Goal: Information Seeking & Learning: Find specific fact

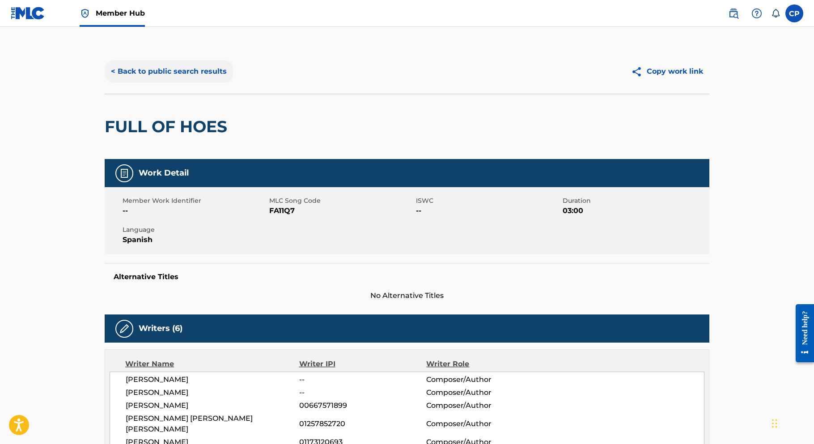
click at [127, 66] on button "< Back to public search results" at bounding box center [169, 71] width 128 height 22
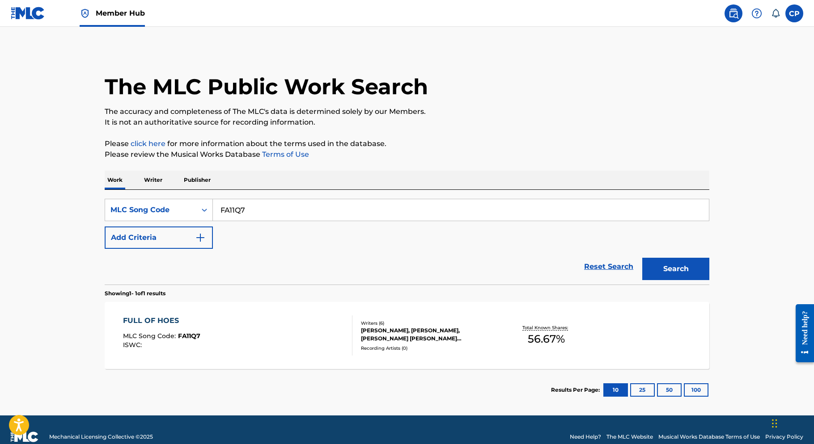
click at [265, 217] on input "FA11Q7" at bounding box center [461, 209] width 496 height 21
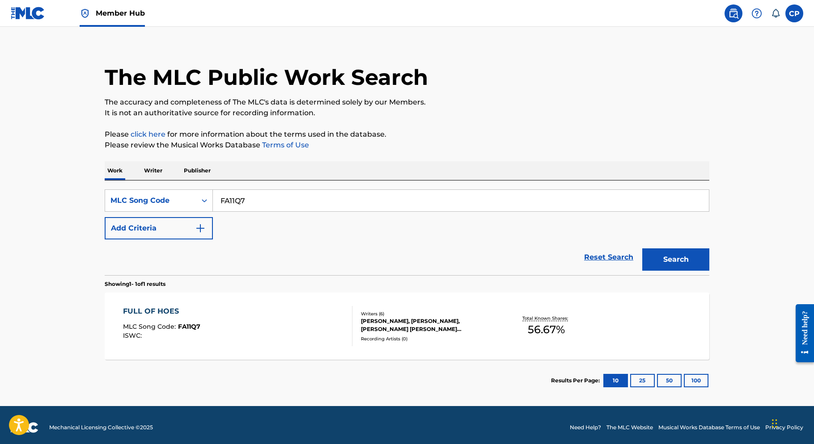
paste input "LS6D36"
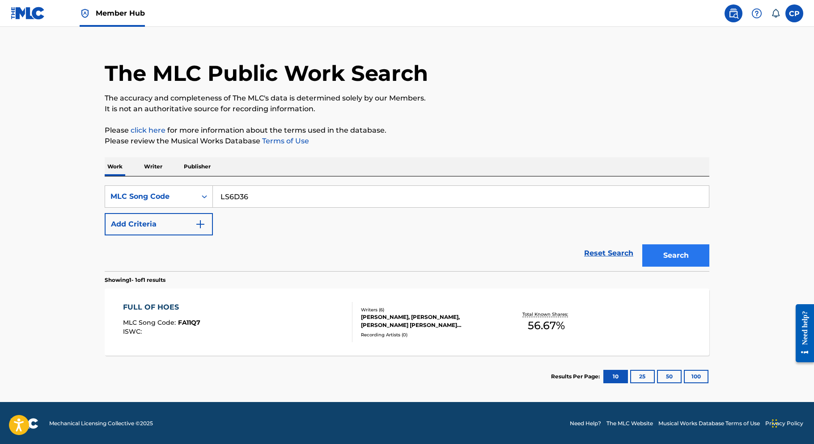
type input "LS6D36"
click at [660, 253] on button "Search" at bounding box center [675, 256] width 67 height 22
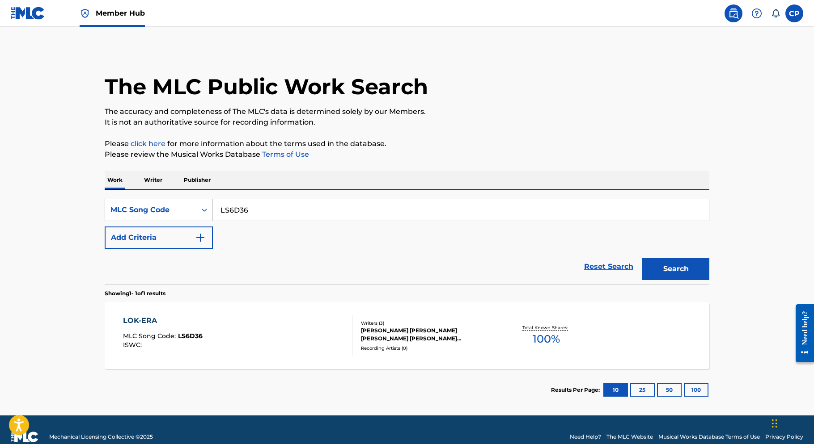
scroll to position [14, 0]
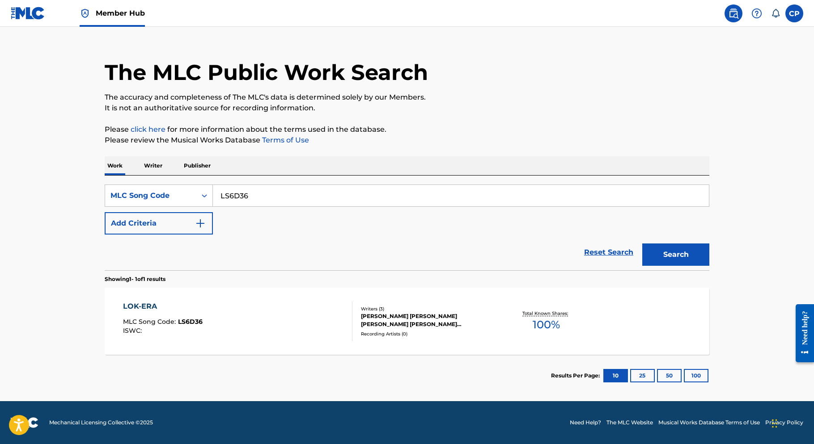
click at [297, 302] on div "LOK-ERA MLC Song Code : LS6D36 ISWC :" at bounding box center [238, 321] width 230 height 40
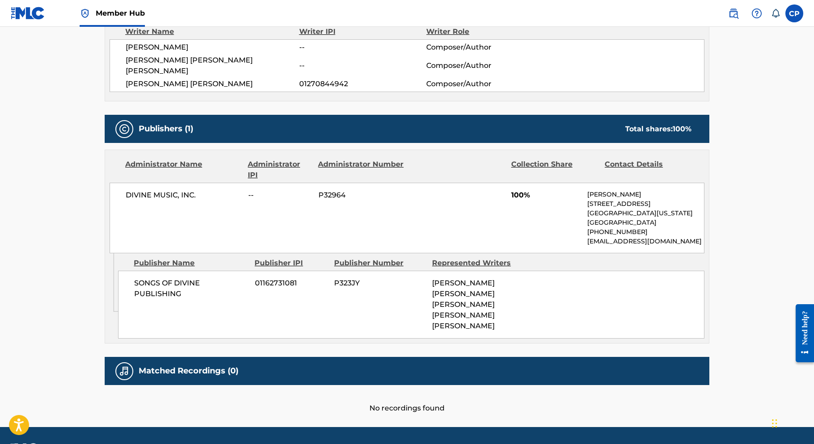
scroll to position [329, 0]
